Goal: Find specific page/section: Find specific page/section

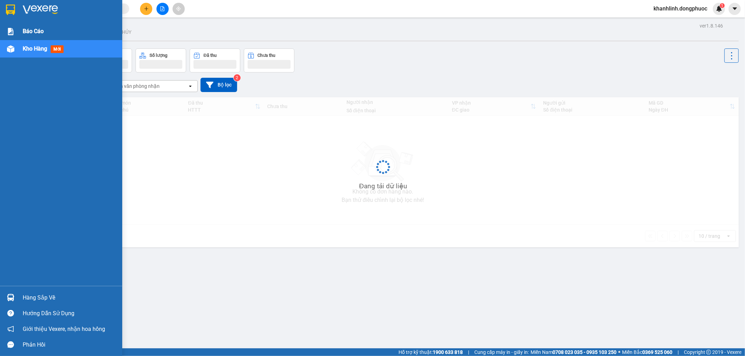
click at [11, 31] on img at bounding box center [10, 31] width 7 height 7
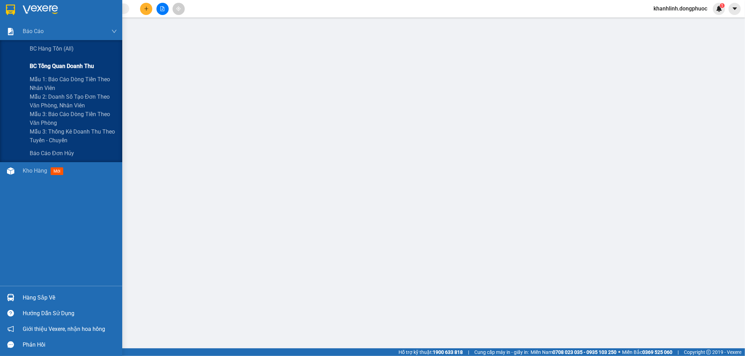
click at [54, 63] on span "BC tổng quan doanh thu" at bounding box center [62, 66] width 64 height 9
